Goal: Navigation & Orientation: Understand site structure

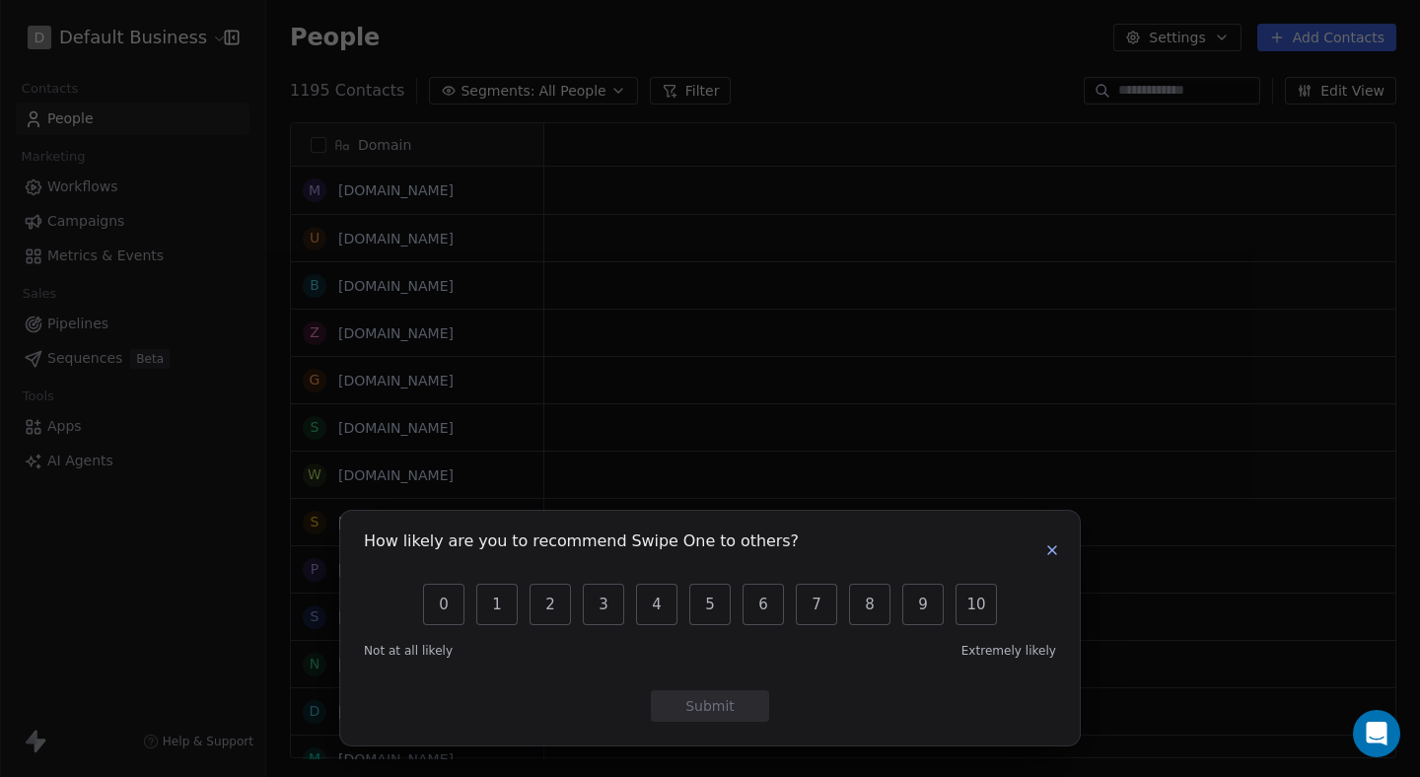
scroll to position [684, 1154]
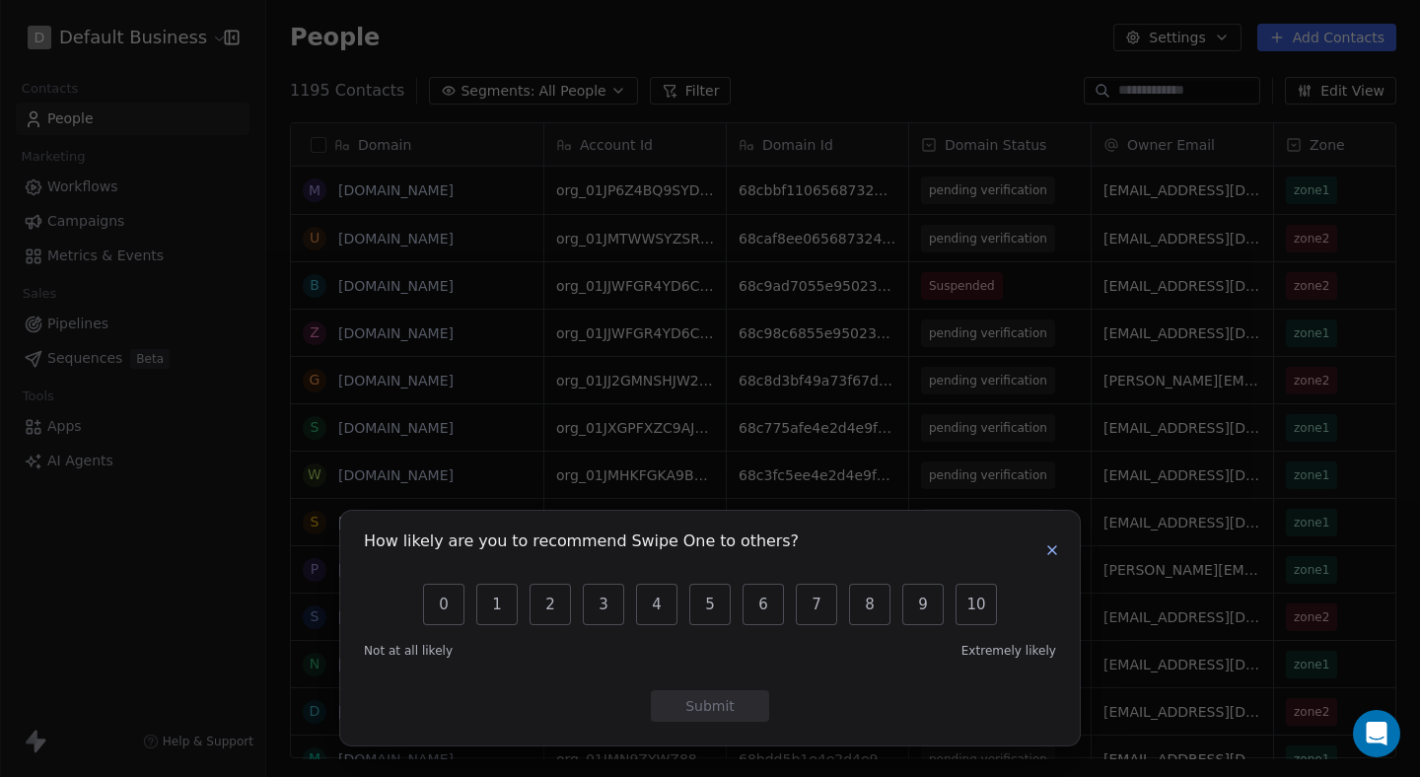
click at [1044, 551] on button "button" at bounding box center [1053, 551] width 24 height 24
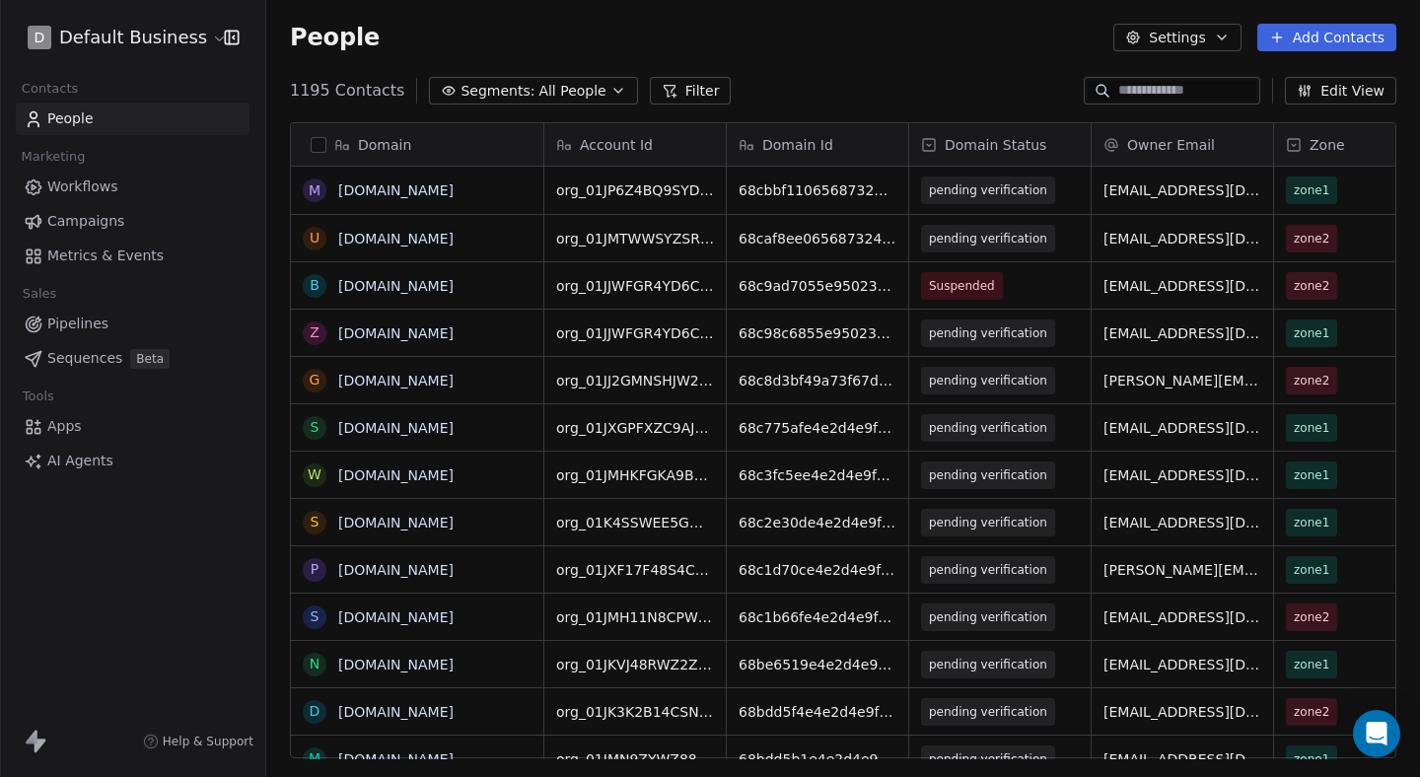
click at [154, 41] on html "D Default Business Contacts People Marketing Workflows Campaigns Metrics & Even…" at bounding box center [710, 388] width 1420 height 777
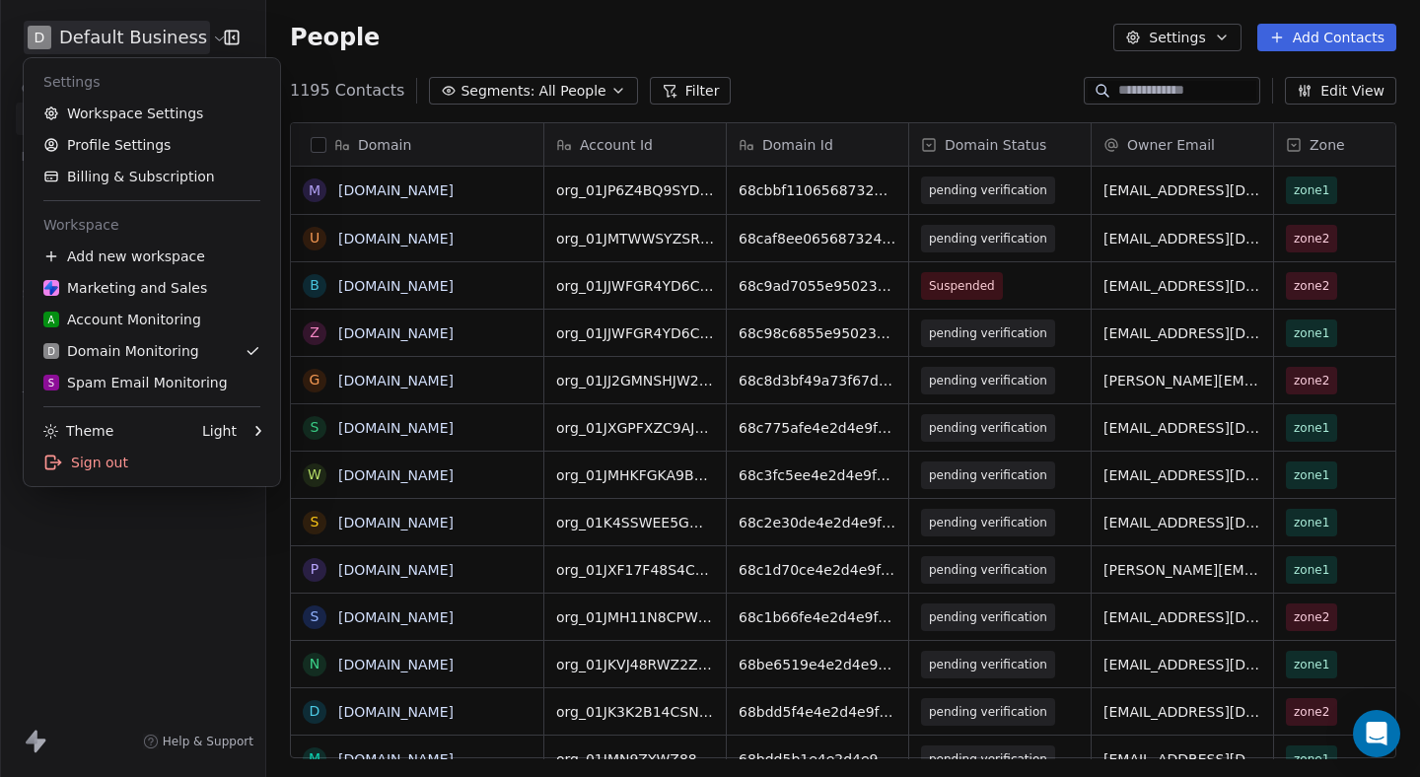
click at [154, 39] on html "D Default Business Contacts People Marketing Workflows Campaigns Metrics & Even…" at bounding box center [710, 388] width 1420 height 777
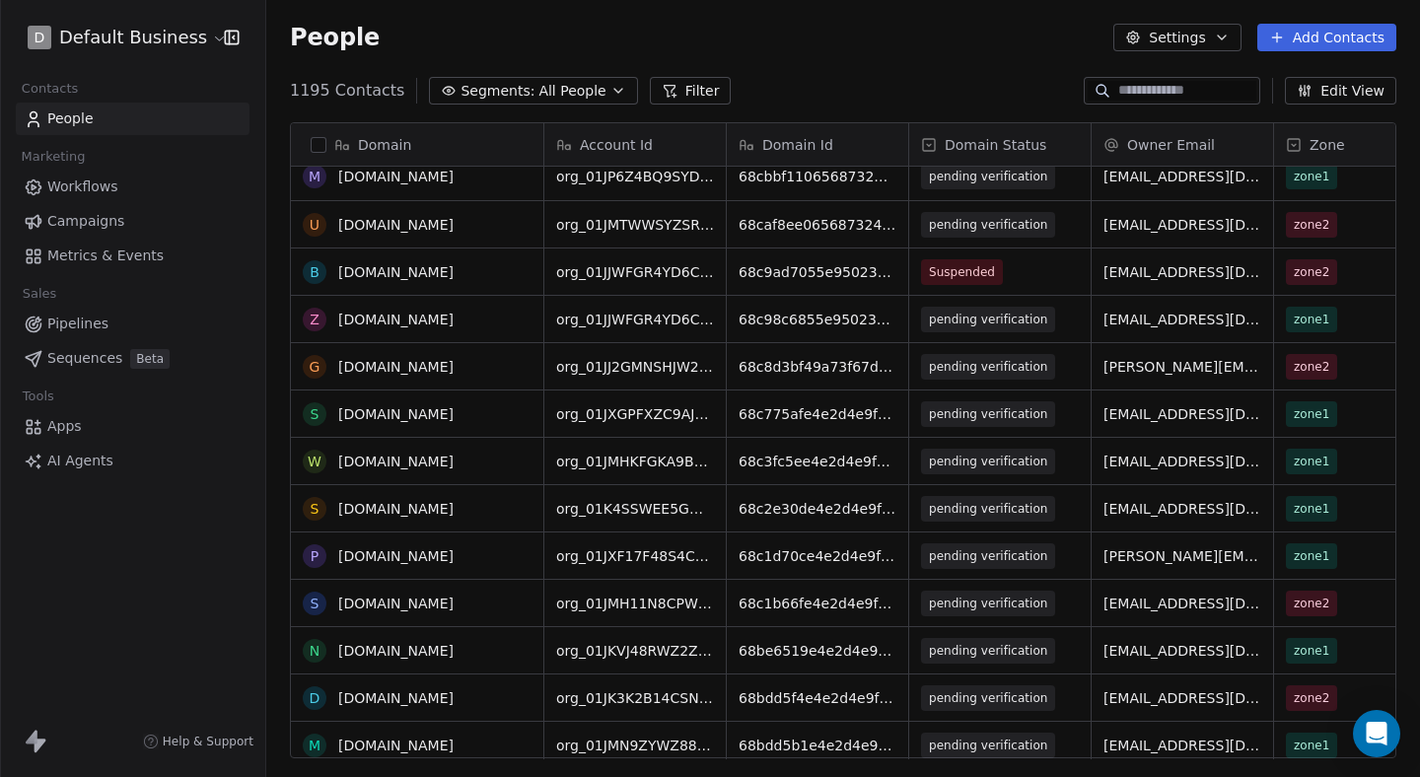
scroll to position [0, 0]
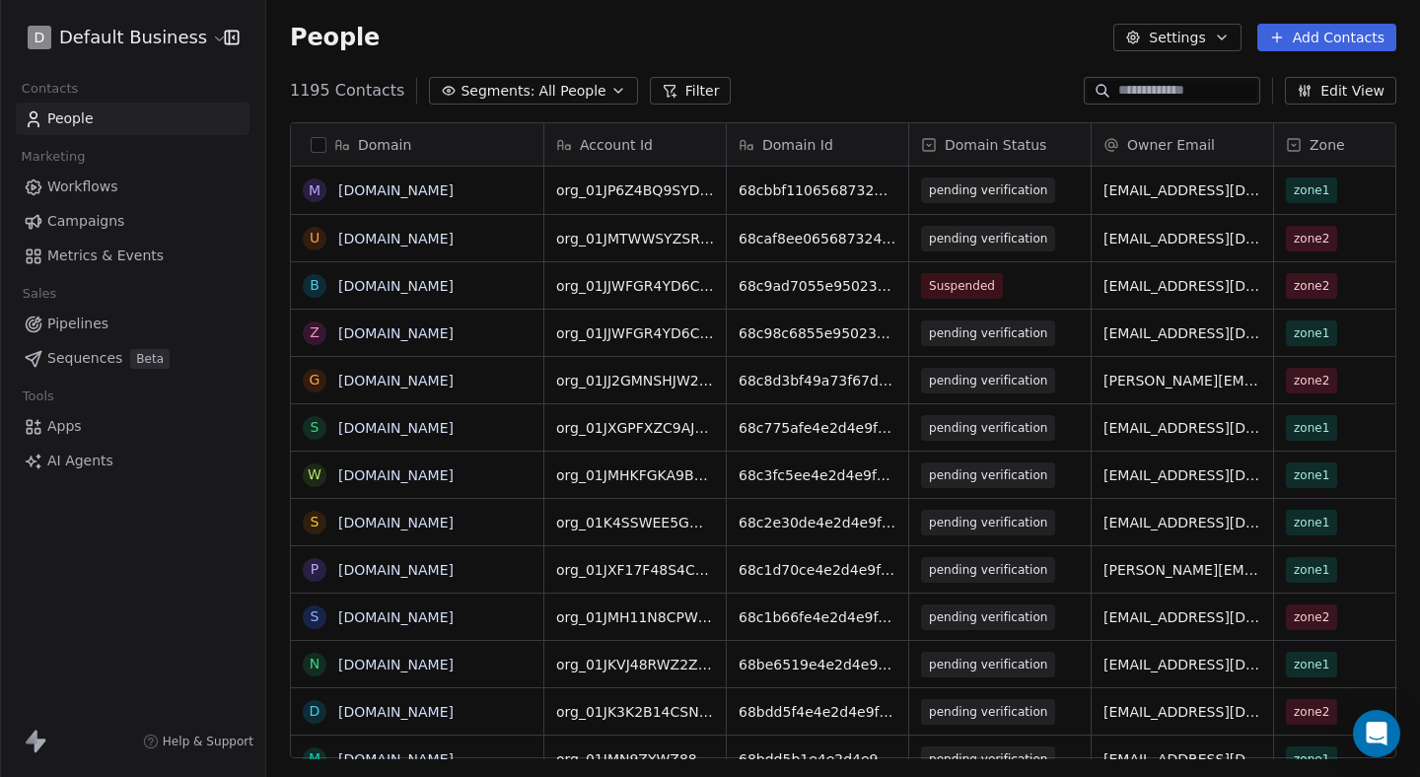
click at [105, 347] on link "Sequences Beta" at bounding box center [133, 358] width 234 height 33
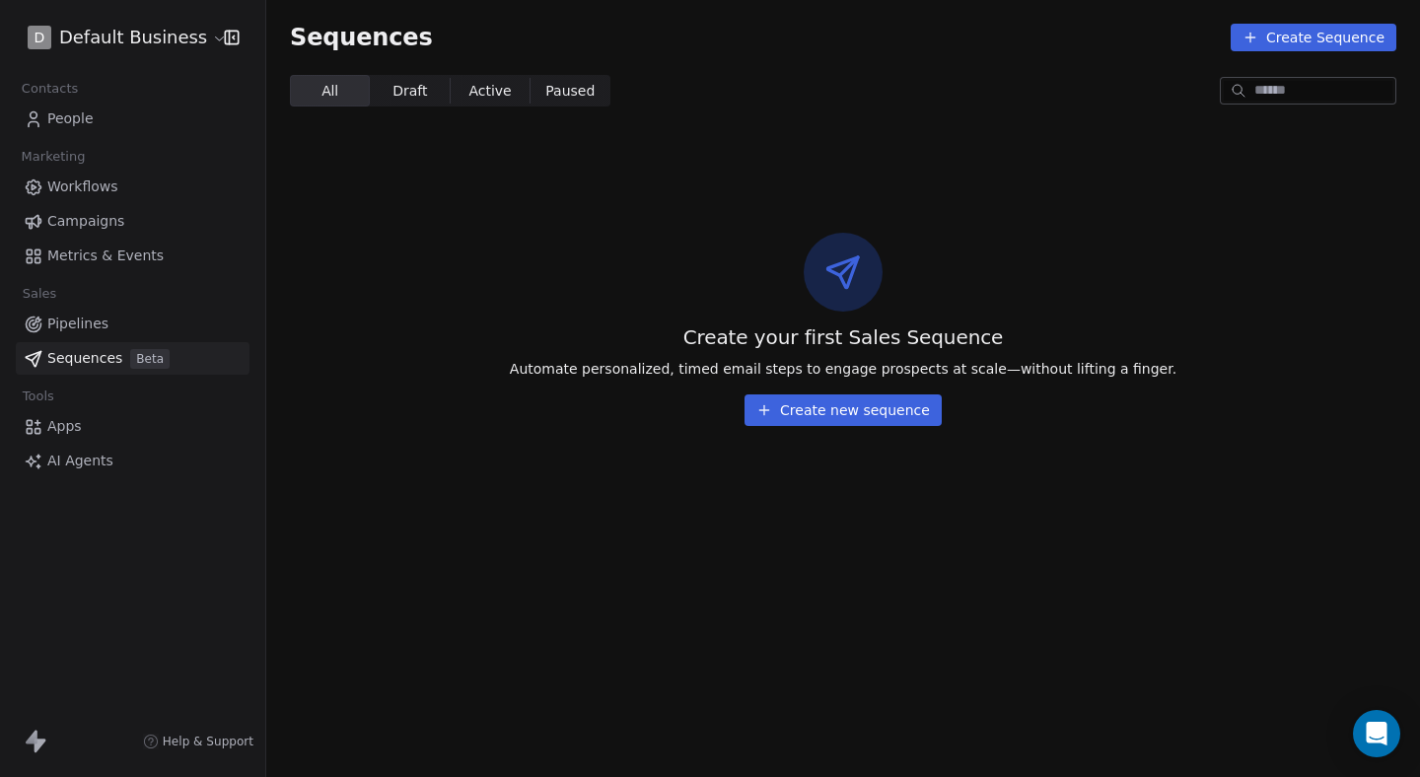
click at [66, 352] on span "Sequences" at bounding box center [84, 358] width 75 height 21
click at [107, 324] on link "Pipelines" at bounding box center [133, 324] width 234 height 33
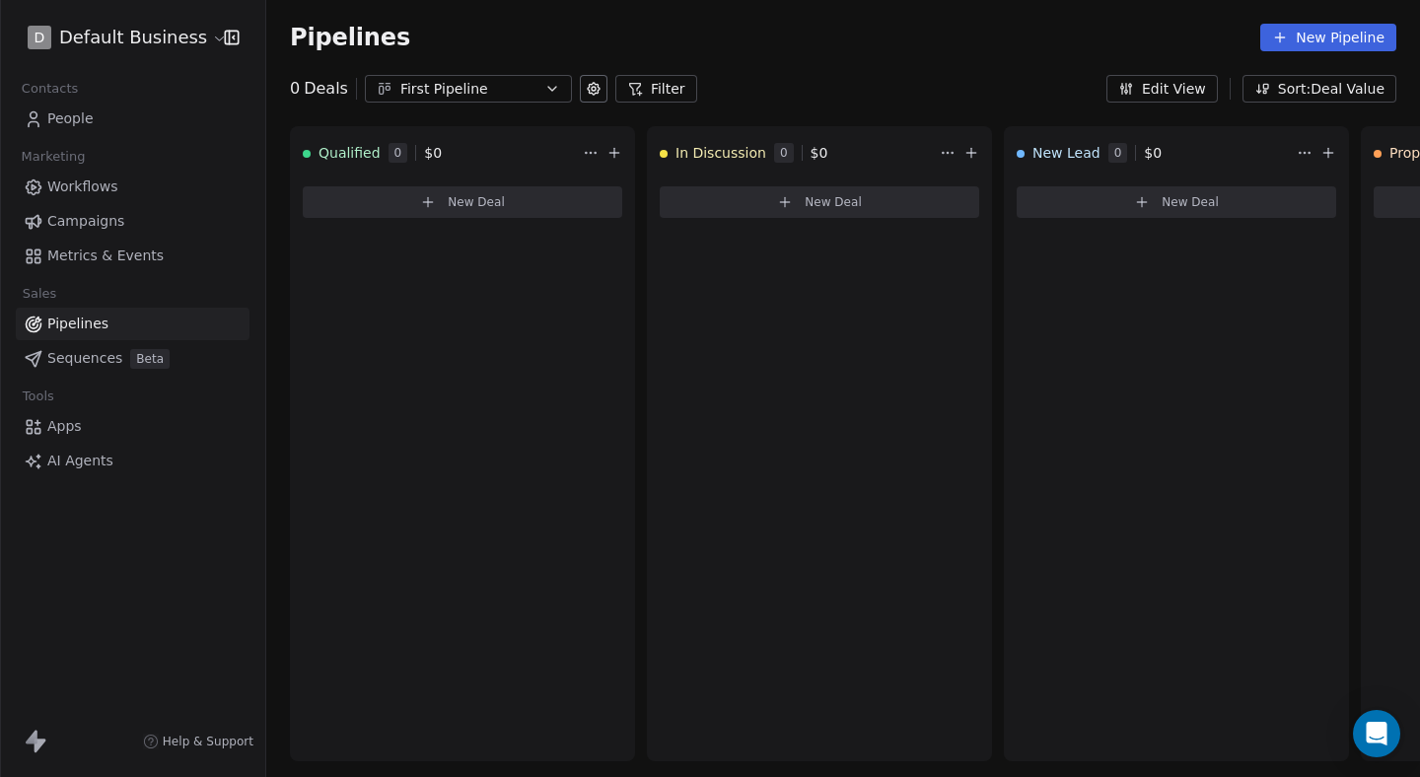
click at [117, 266] on link "Metrics & Events" at bounding box center [133, 256] width 234 height 33
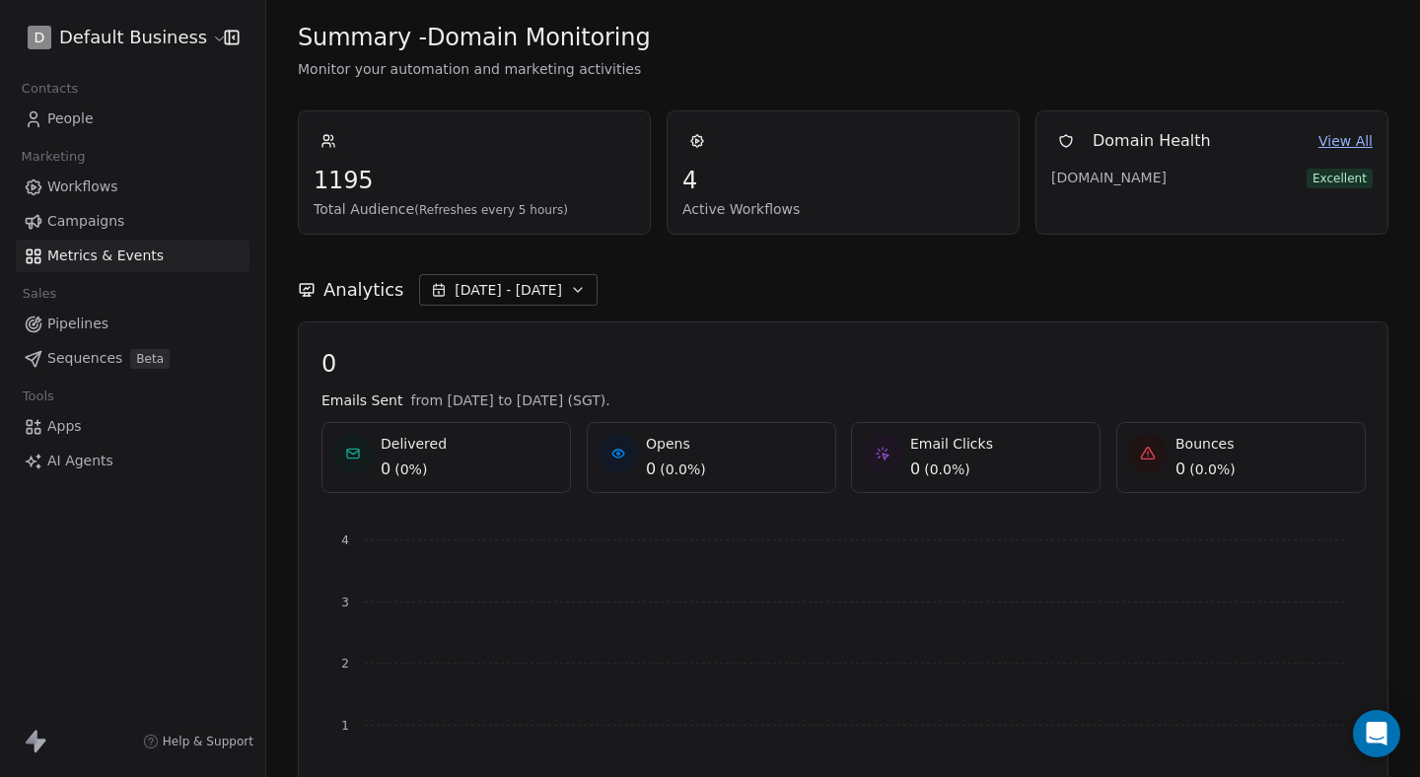
click at [75, 223] on span "Campaigns" at bounding box center [85, 221] width 77 height 21
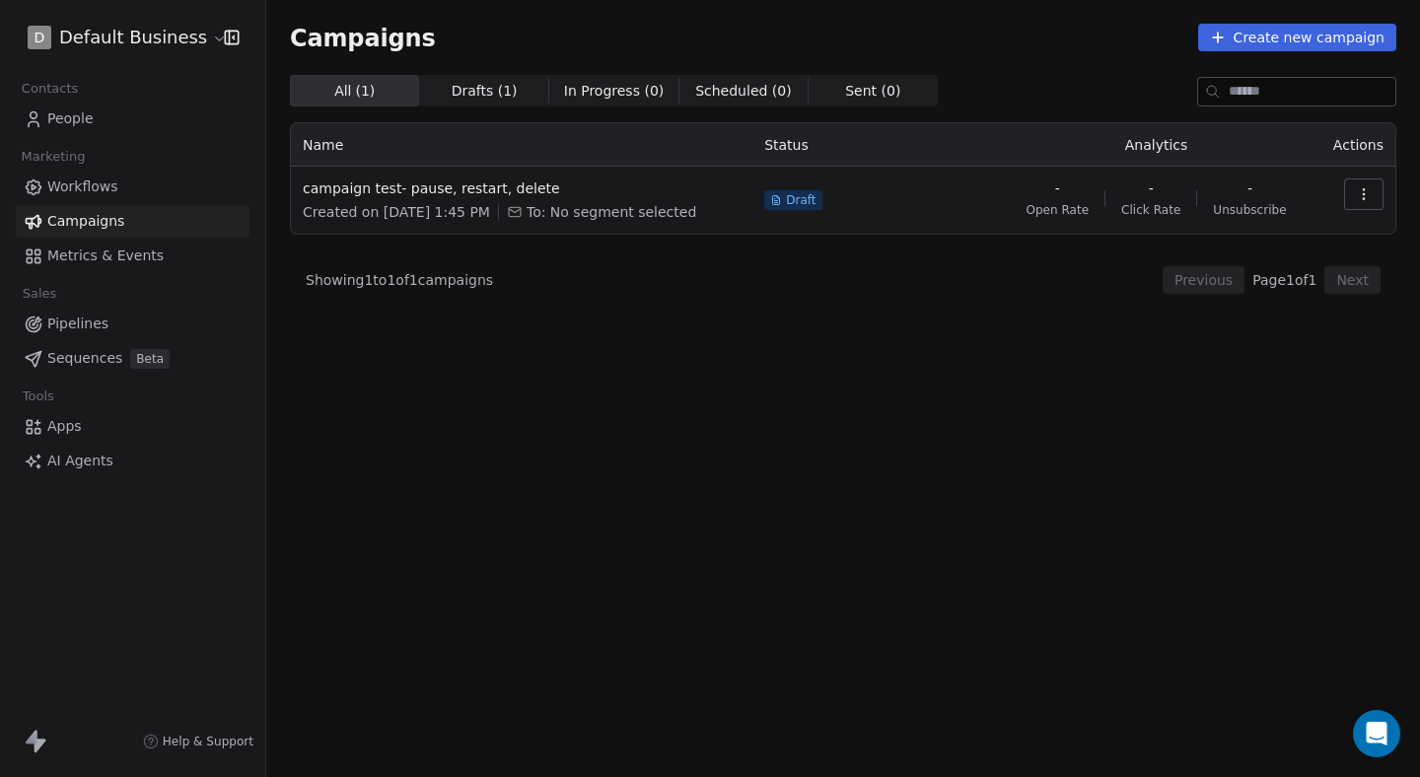
click at [141, 188] on link "Workflows" at bounding box center [133, 187] width 234 height 33
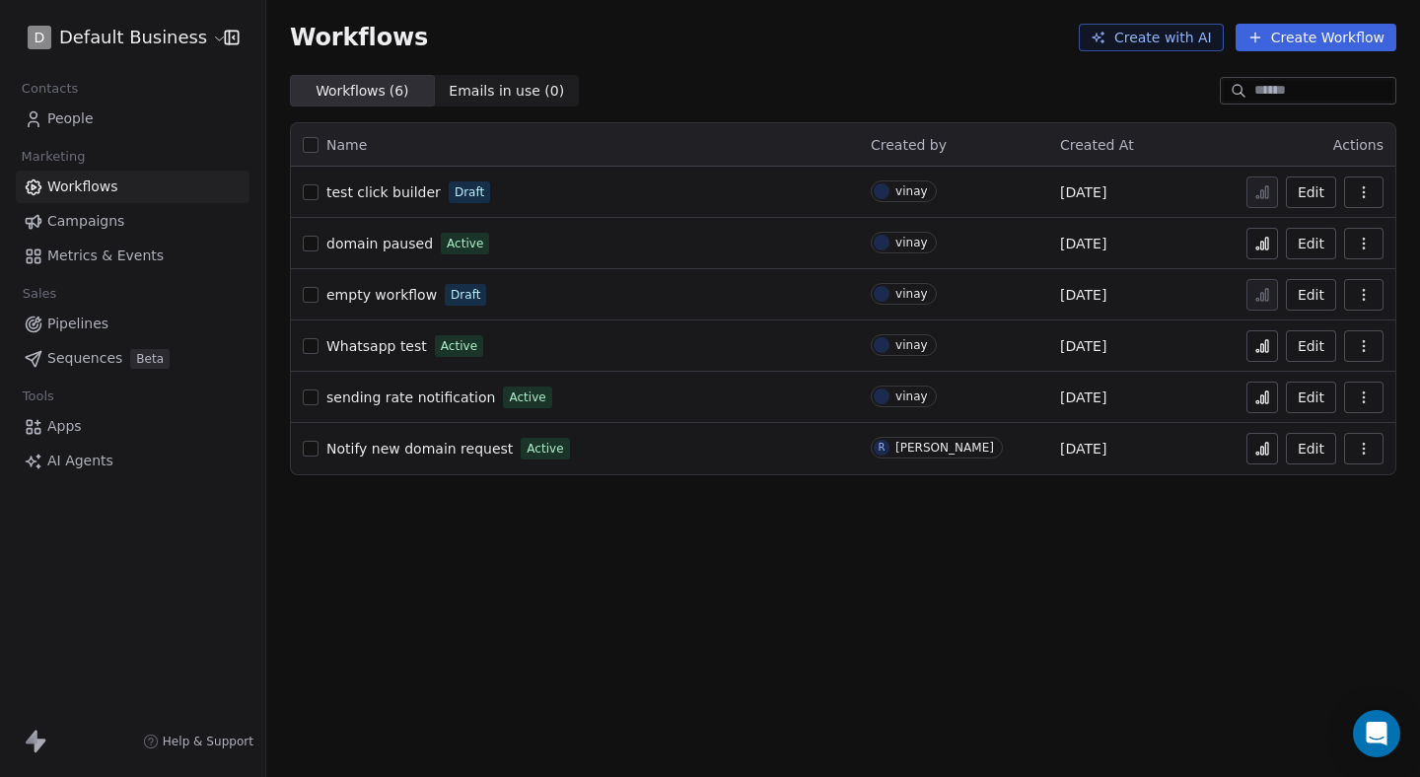
click at [73, 110] on span "People" at bounding box center [70, 118] width 46 height 21
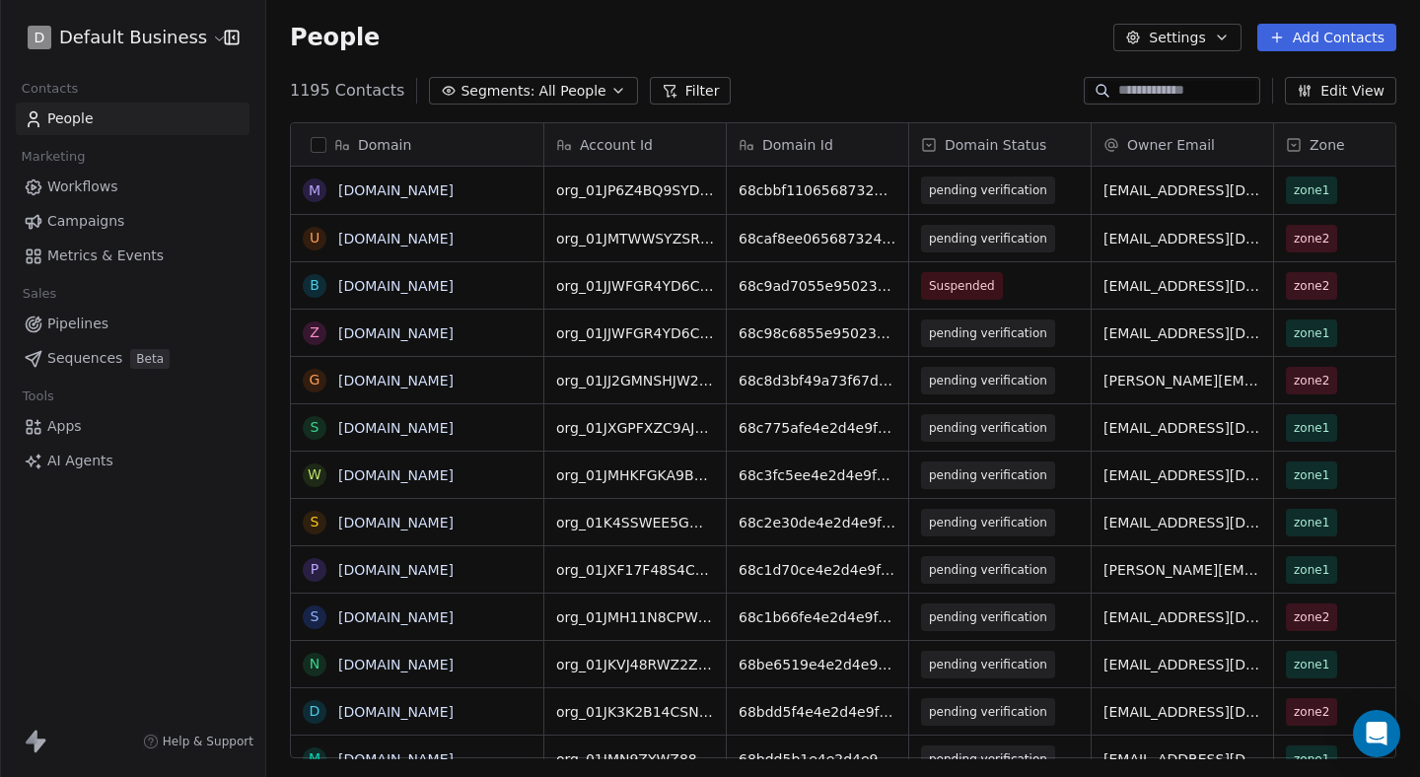
scroll to position [684, 1154]
click at [175, 36] on html "D Default Business Contacts People Marketing Workflows Campaigns Metrics & Even…" at bounding box center [710, 388] width 1420 height 777
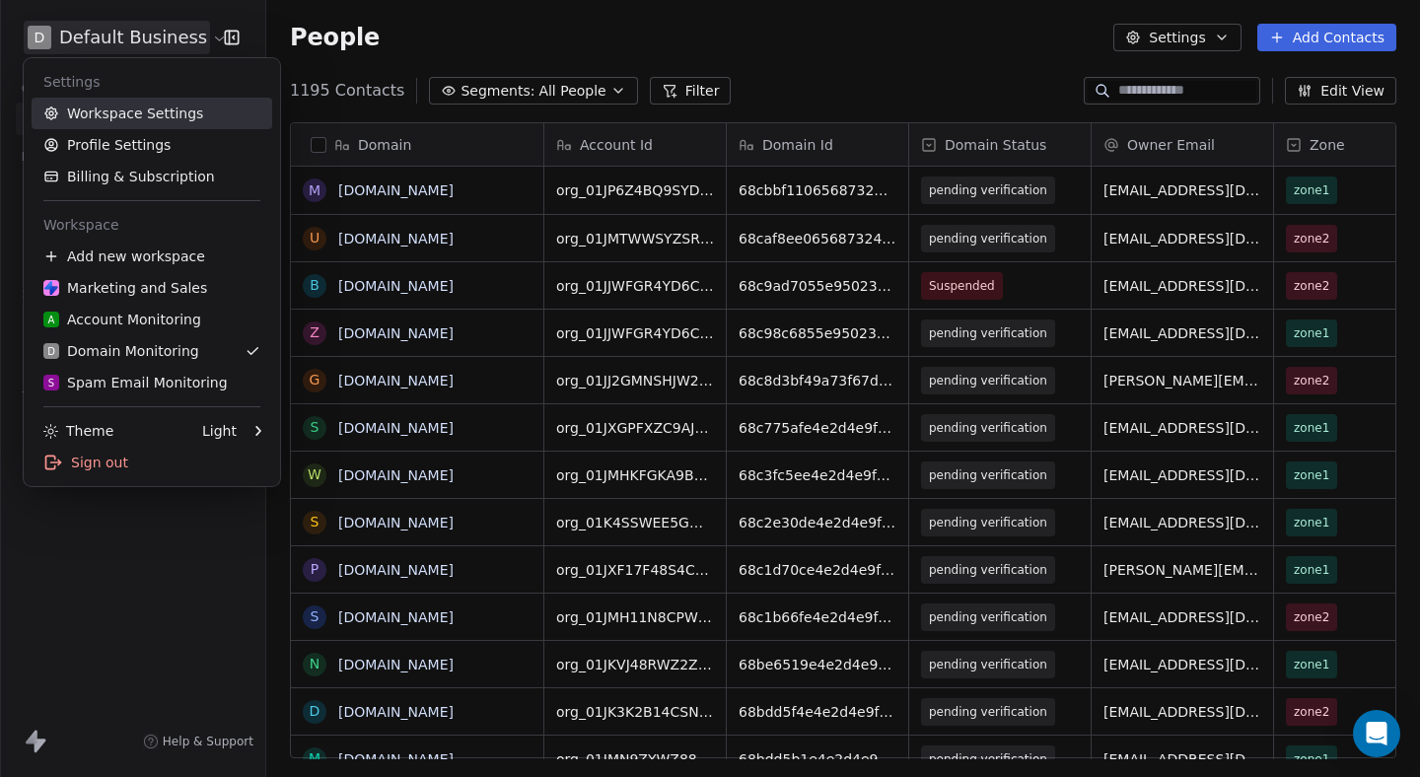
click at [137, 111] on link "Workspace Settings" at bounding box center [152, 114] width 241 height 32
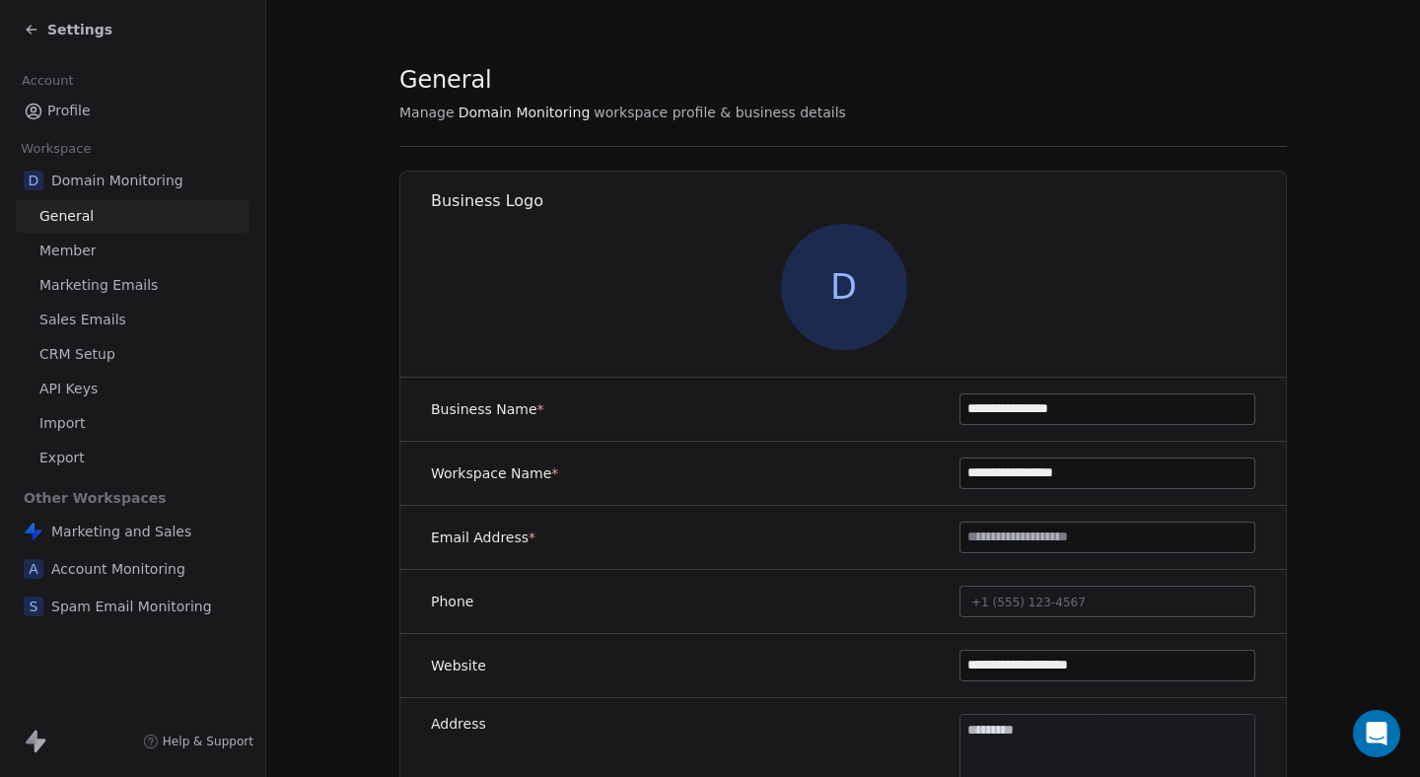
click at [96, 254] on link "Member" at bounding box center [133, 251] width 234 height 33
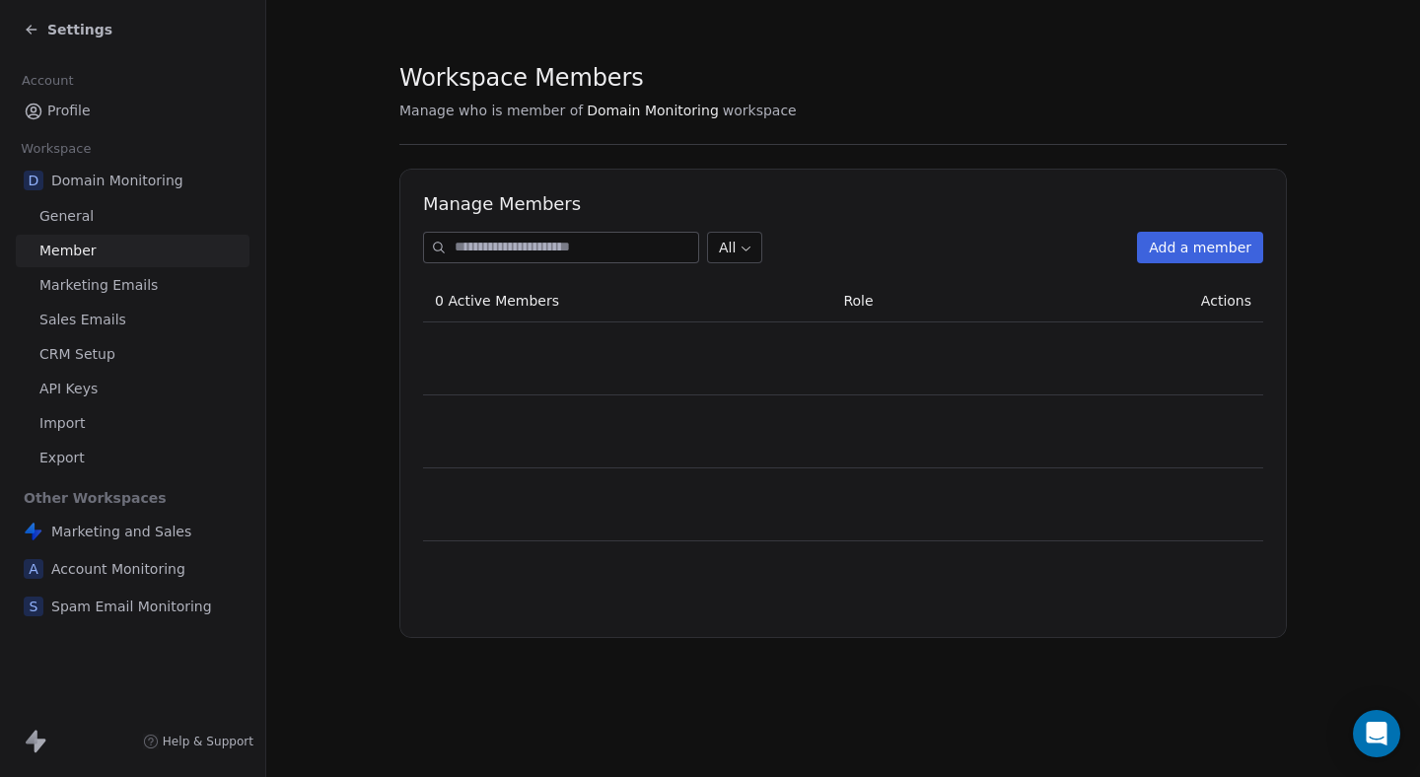
click at [112, 289] on span "Marketing Emails" at bounding box center [98, 285] width 118 height 21
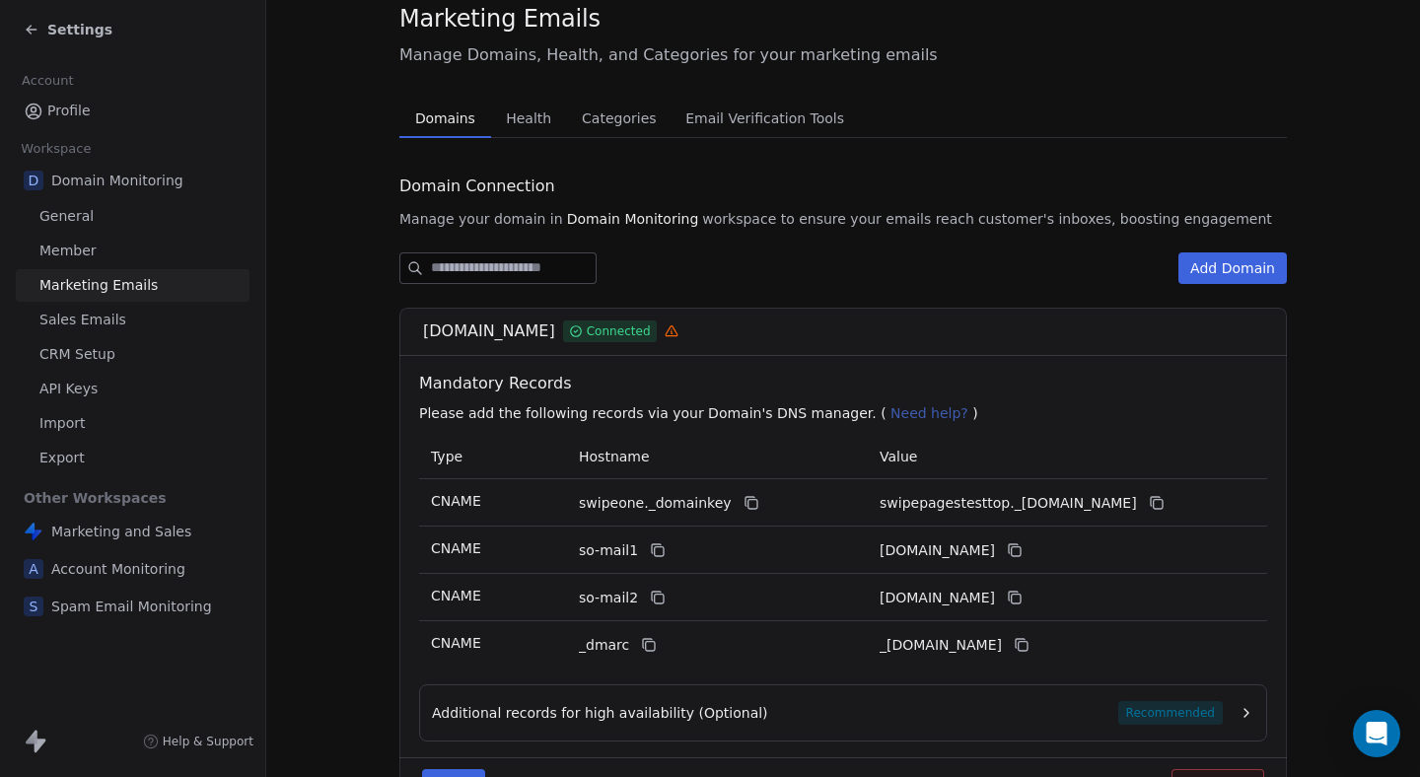
scroll to position [68, 0]
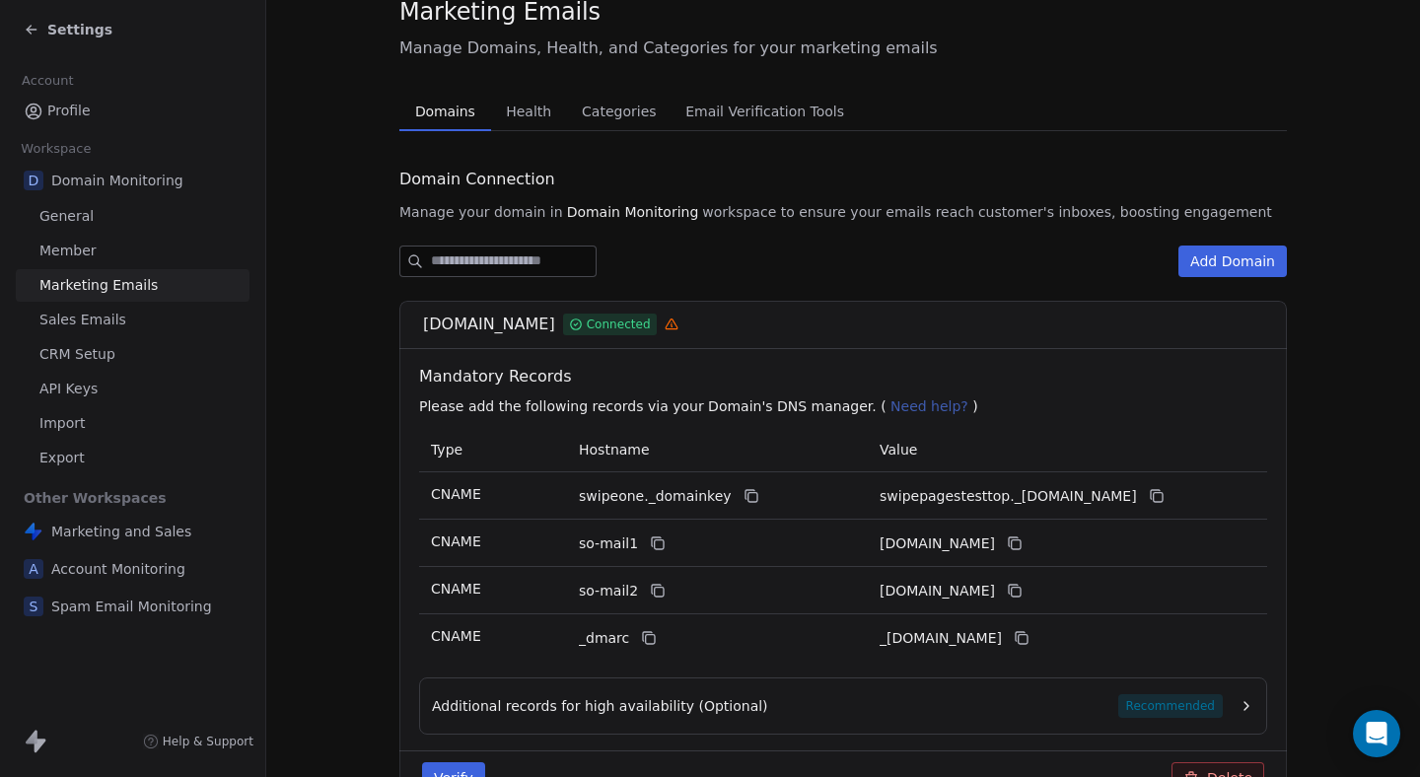
click at [152, 324] on link "Sales Emails" at bounding box center [133, 320] width 234 height 33
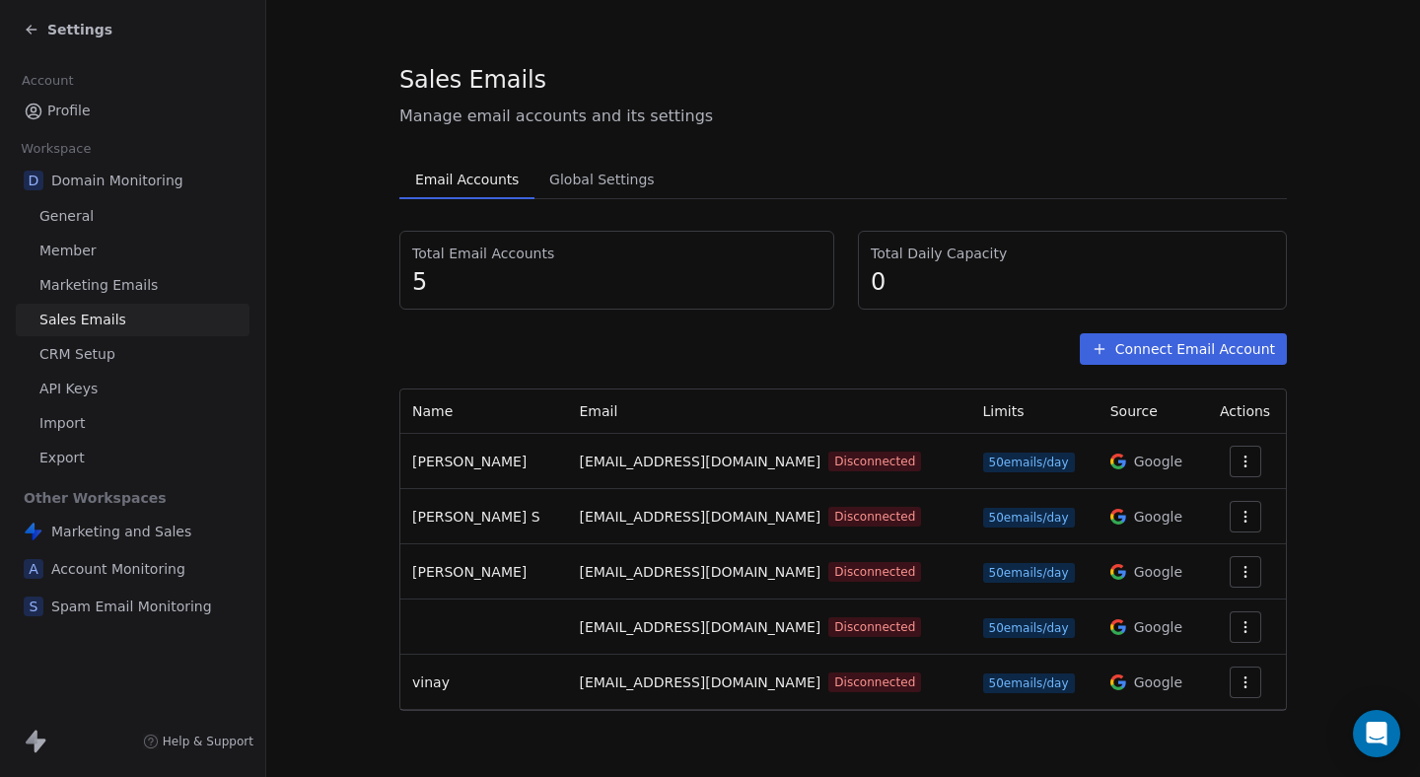
click at [105, 352] on span "CRM Setup" at bounding box center [77, 354] width 76 height 21
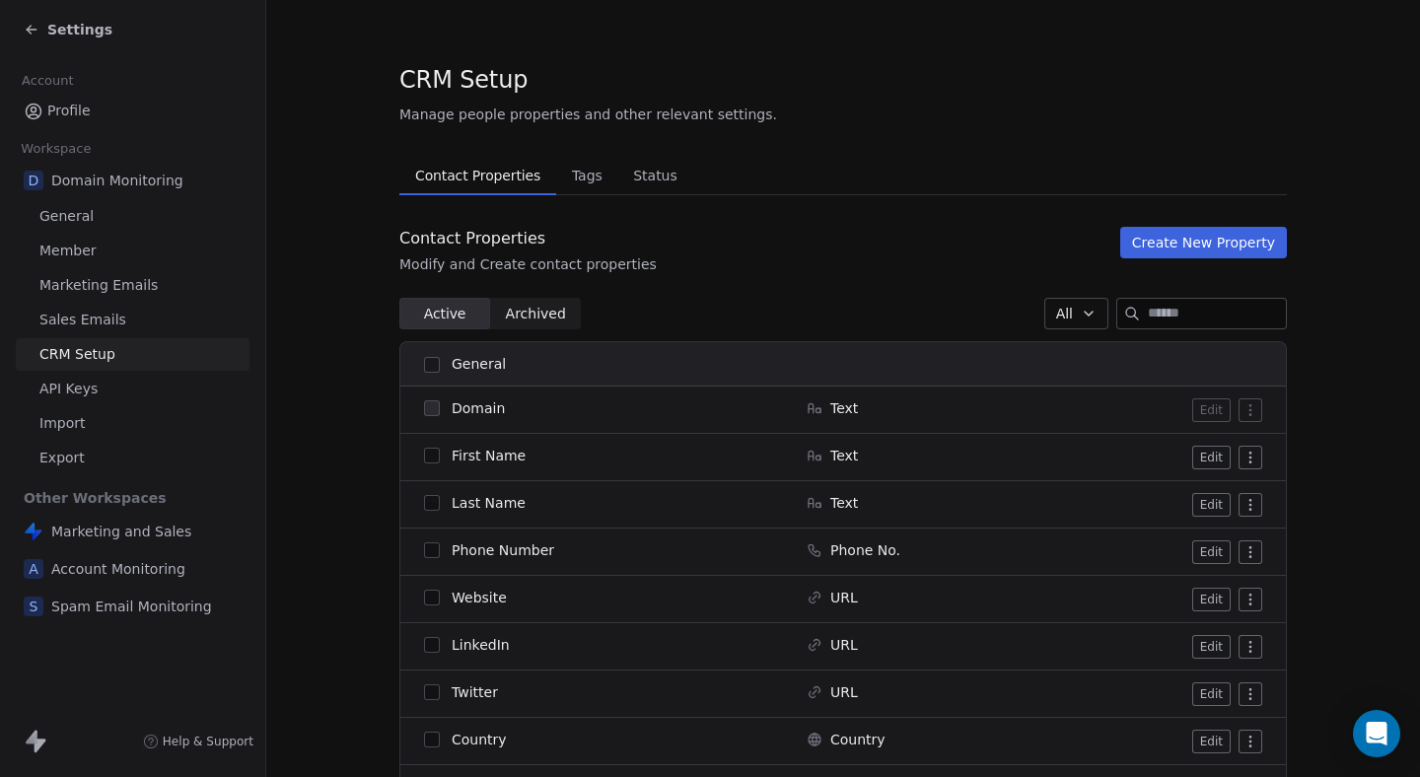
click at [541, 114] on span "Manage people properties and other relevant settings." at bounding box center [588, 115] width 378 height 20
click at [541, 115] on span "Manage people properties and other relevant settings." at bounding box center [588, 115] width 378 height 20
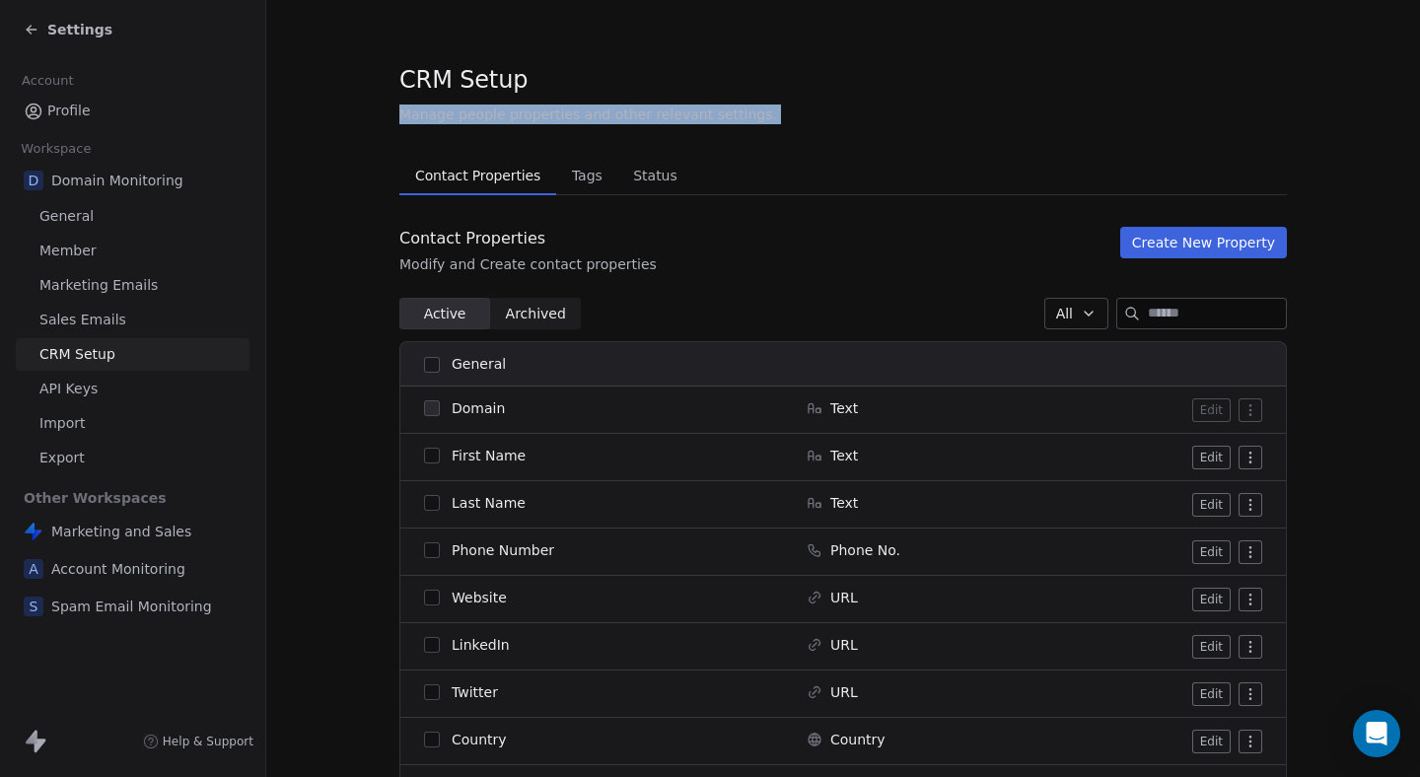
click at [541, 115] on span "Manage people properties and other relevant settings." at bounding box center [588, 115] width 378 height 20
copy div "Manage people properties and other relevant settings. Contact Properties Contac…"
click at [522, 109] on span "Manage people properties and other relevant settings." at bounding box center [588, 115] width 378 height 20
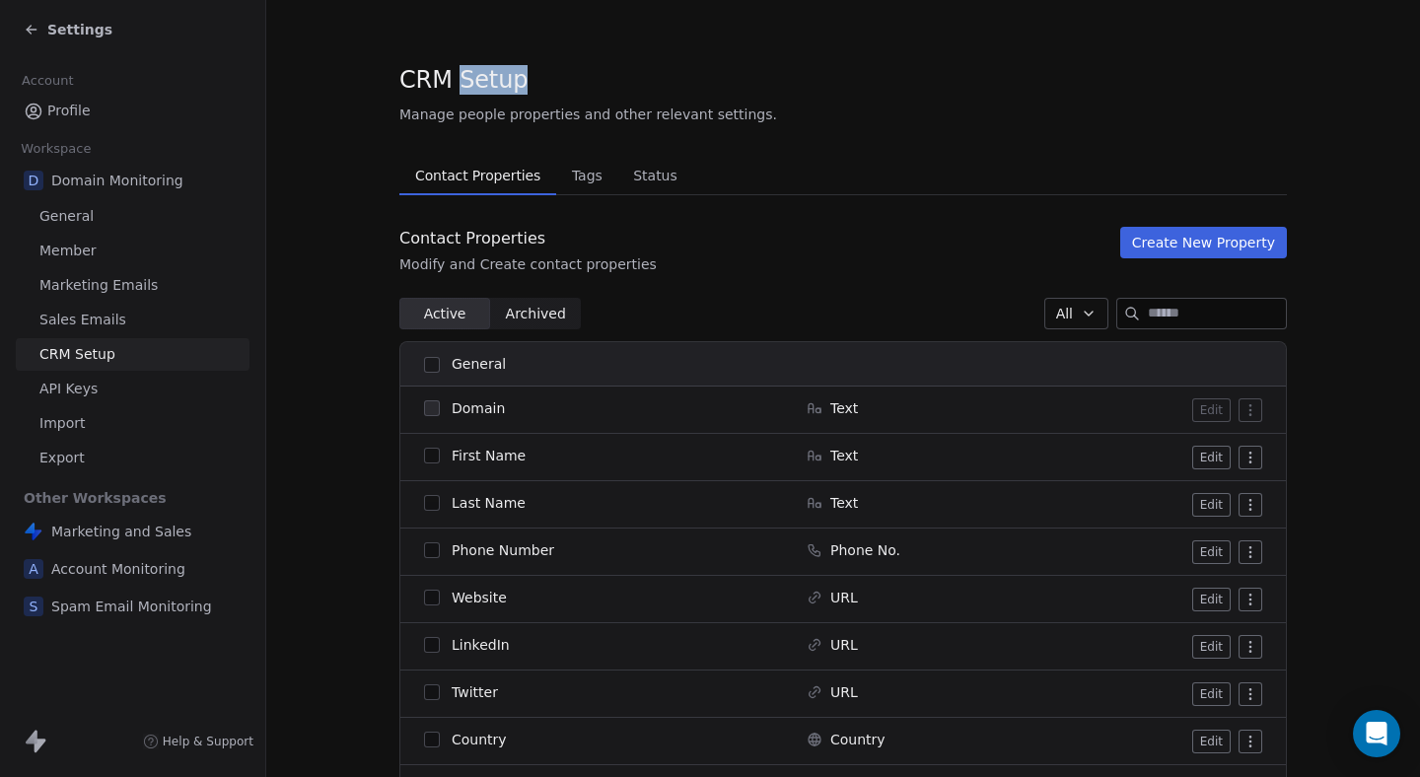
drag, startPoint x: 462, startPoint y: 83, endPoint x: 509, endPoint y: 83, distance: 47.3
click at [510, 83] on span "CRM Setup" at bounding box center [463, 80] width 128 height 30
click at [509, 83] on span "CRM Setup" at bounding box center [463, 80] width 128 height 30
drag, startPoint x: 446, startPoint y: 112, endPoint x: 495, endPoint y: 112, distance: 49.3
click at [494, 112] on span "Manage people properties and other relevant settings." at bounding box center [588, 115] width 378 height 20
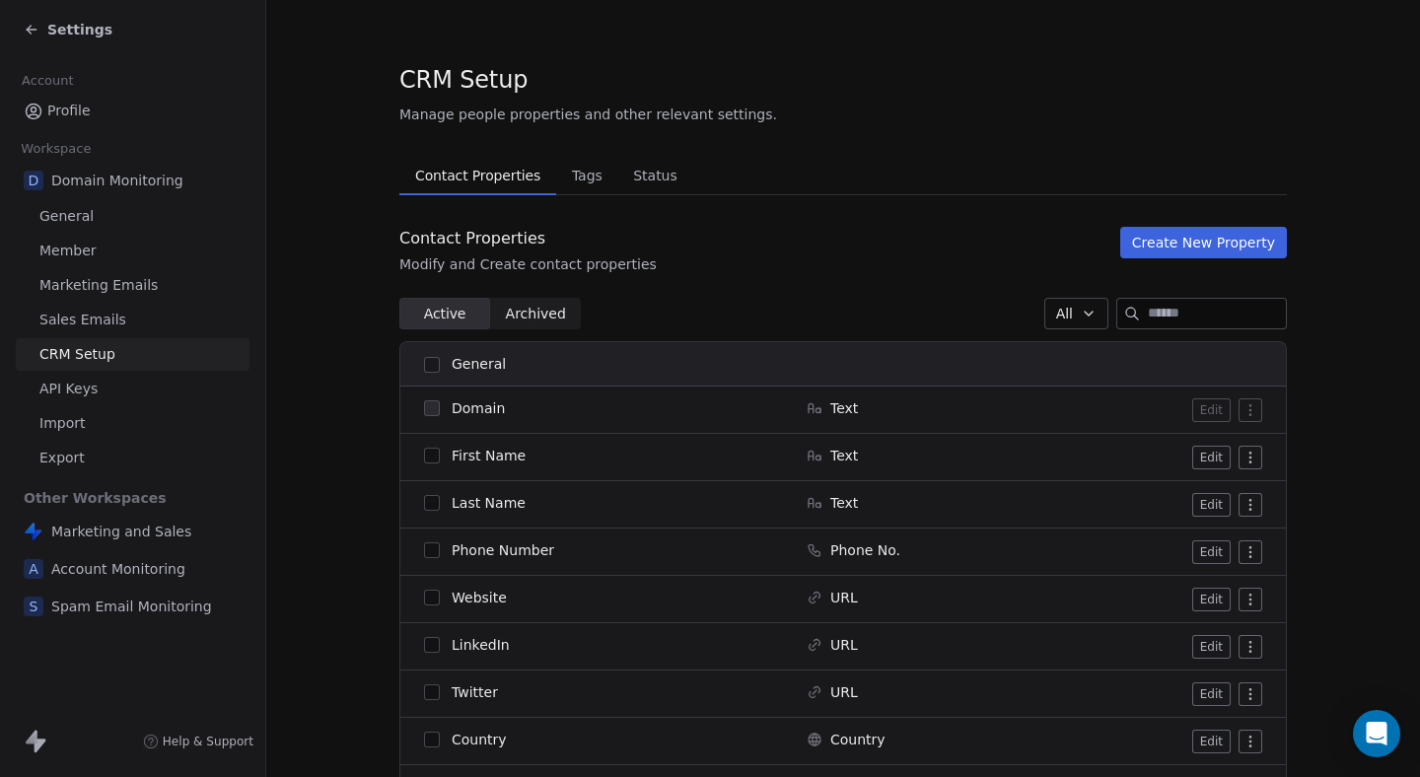
click at [495, 112] on span "Manage people properties and other relevant settings." at bounding box center [588, 115] width 378 height 20
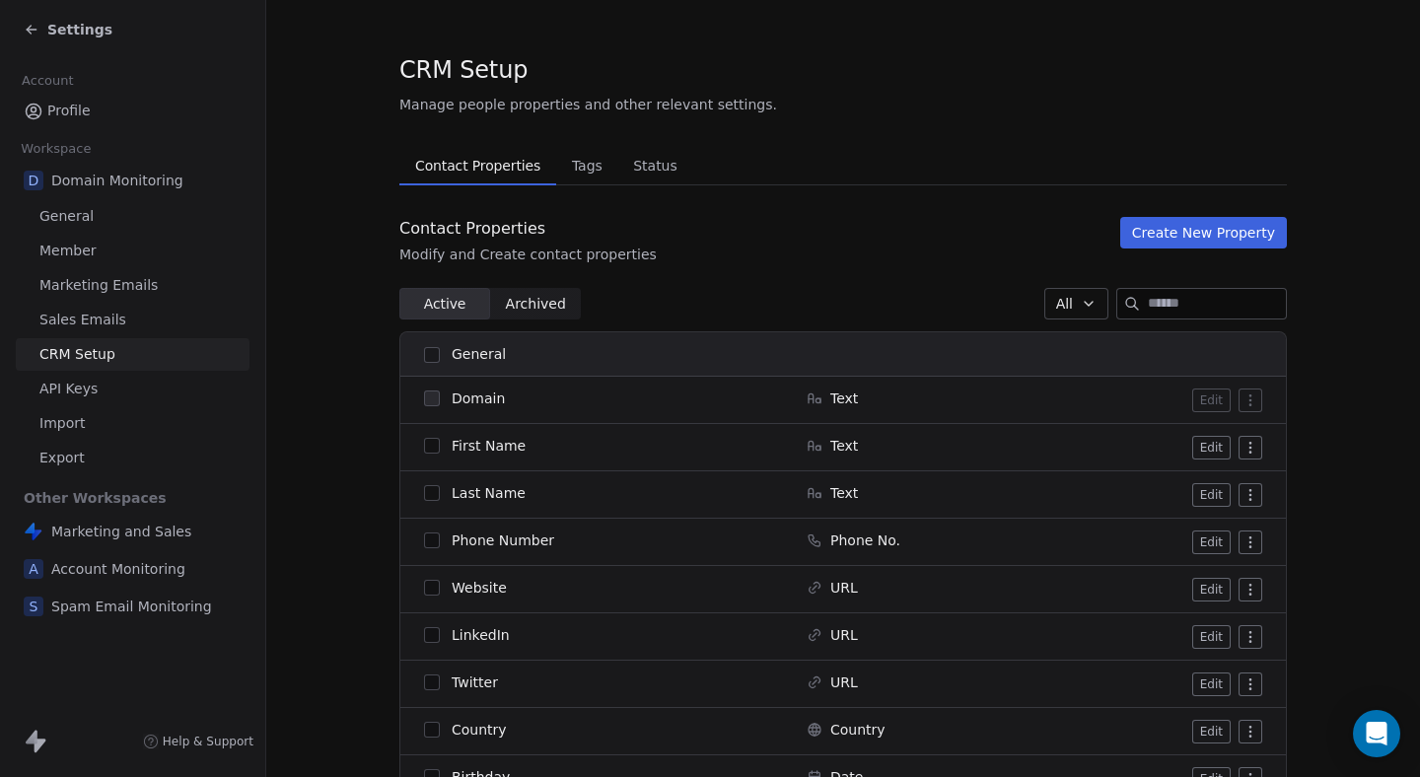
scroll to position [11, 0]
